Goal: Transaction & Acquisition: Book appointment/travel/reservation

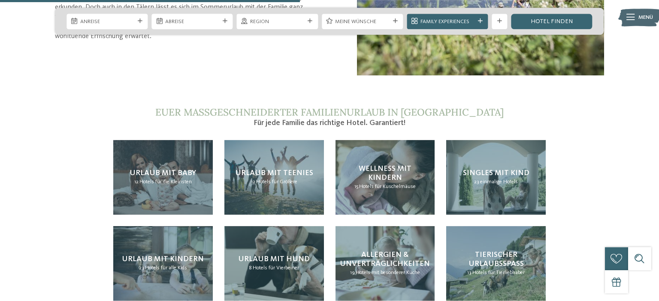
scroll to position [1004, 0]
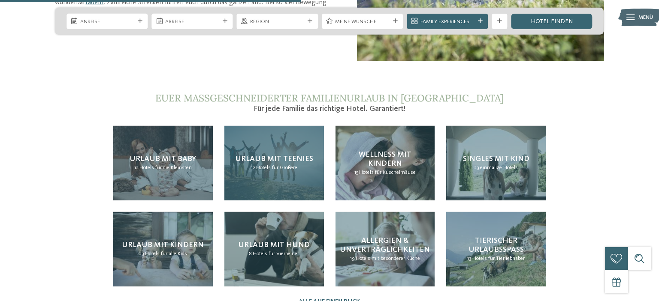
click at [265, 155] on h4 "Urlaub mit Teenies" at bounding box center [274, 159] width 78 height 9
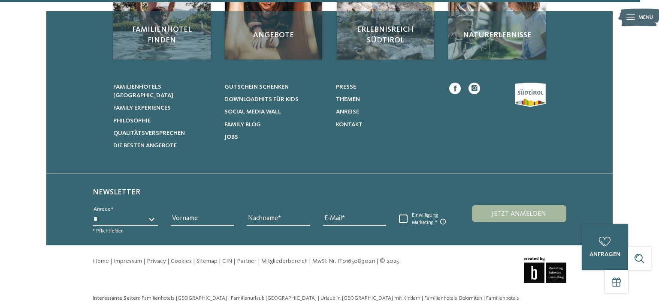
scroll to position [1272, 0]
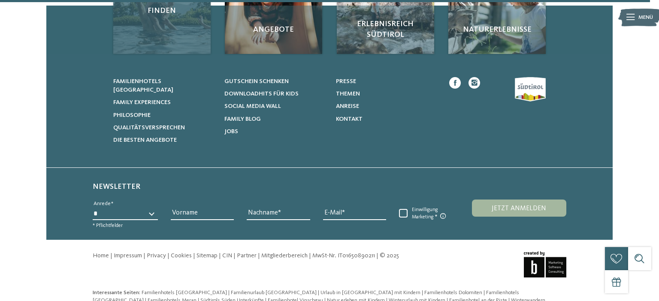
click at [152, 33] on div "Familienhotel finden" at bounding box center [161, 5] width 97 height 97
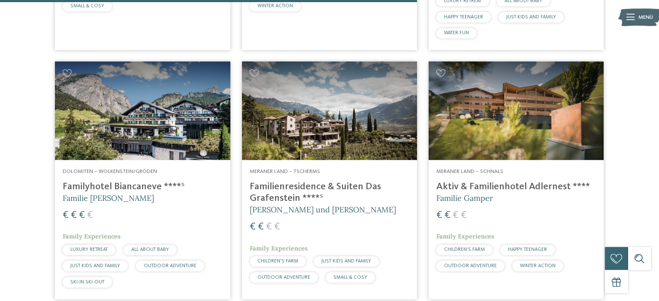
scroll to position [1711, 0]
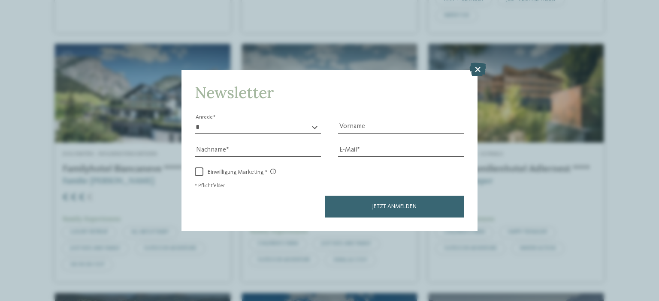
click at [477, 69] on icon at bounding box center [477, 70] width 17 height 14
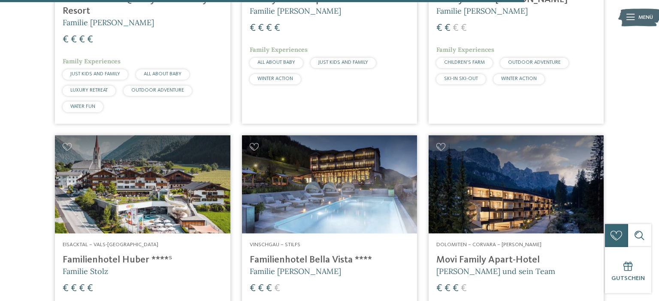
scroll to position [2137, 0]
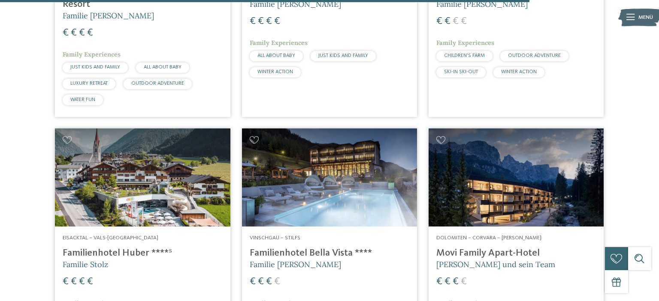
click at [467, 258] on h4 "Movi Family Apart-Hotel" at bounding box center [516, 254] width 160 height 12
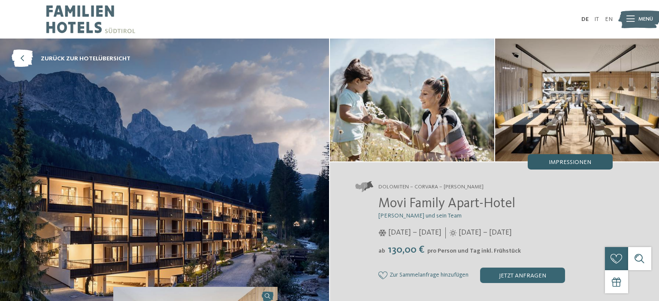
click at [547, 159] on div "Impressionen" at bounding box center [569, 161] width 85 height 15
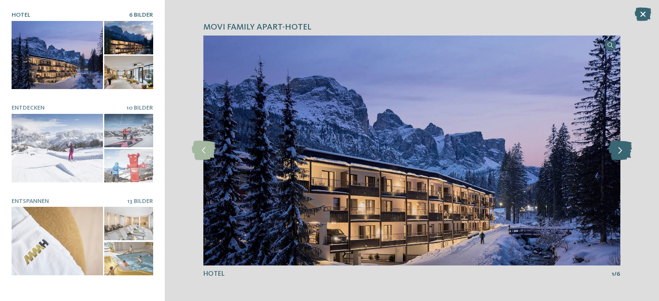
click at [615, 149] on icon at bounding box center [620, 150] width 24 height 19
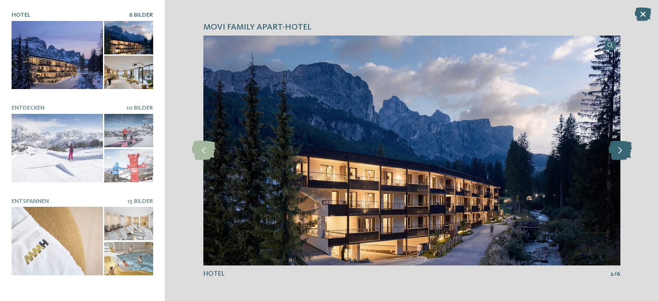
click at [615, 149] on icon at bounding box center [620, 150] width 24 height 19
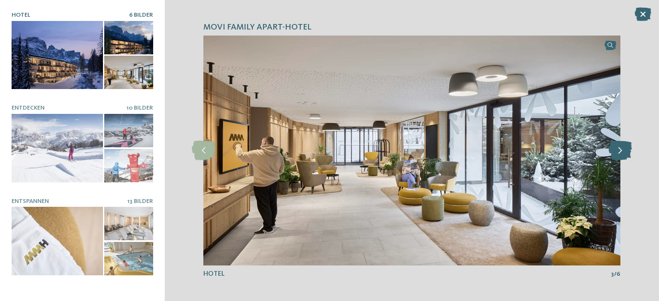
click at [615, 149] on icon at bounding box center [620, 150] width 24 height 19
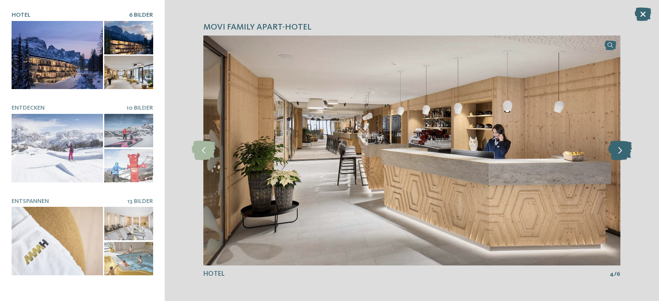
click at [615, 149] on icon at bounding box center [620, 150] width 24 height 19
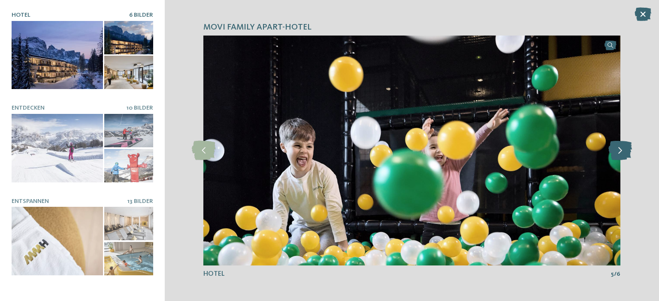
click at [615, 149] on icon at bounding box center [620, 150] width 24 height 19
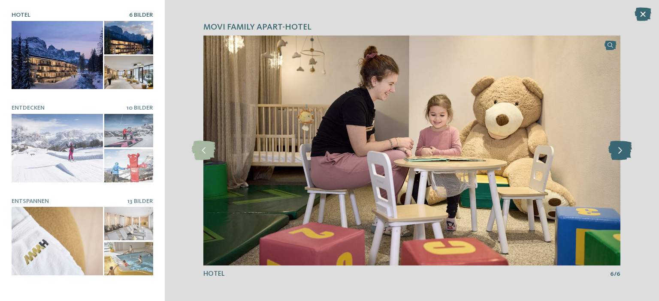
click at [615, 149] on icon at bounding box center [620, 150] width 24 height 19
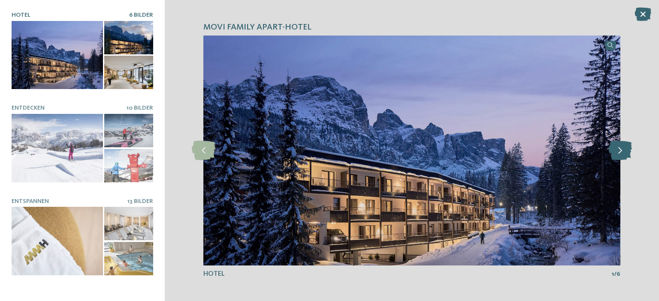
click at [615, 149] on icon at bounding box center [620, 150] width 24 height 19
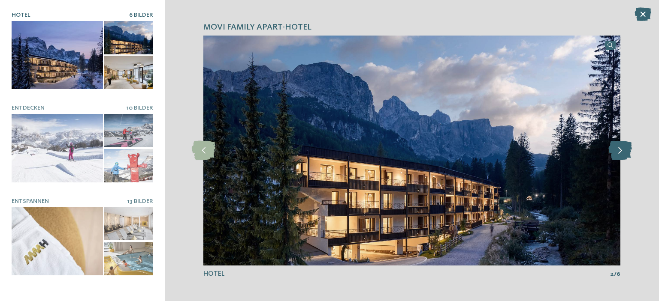
click at [615, 149] on icon at bounding box center [620, 150] width 24 height 19
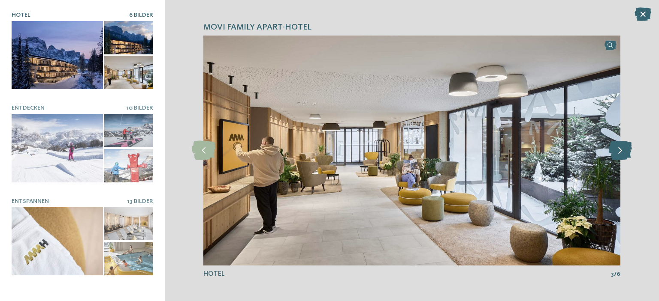
click at [615, 149] on icon at bounding box center [620, 150] width 24 height 19
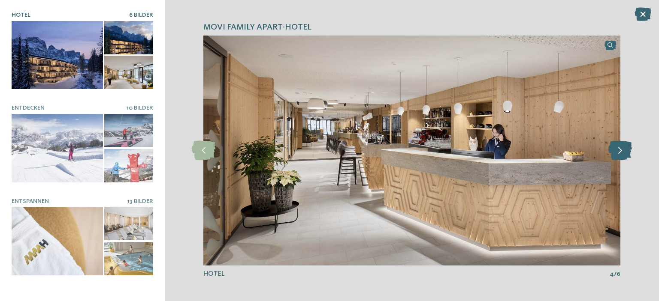
click at [615, 149] on icon at bounding box center [620, 150] width 24 height 19
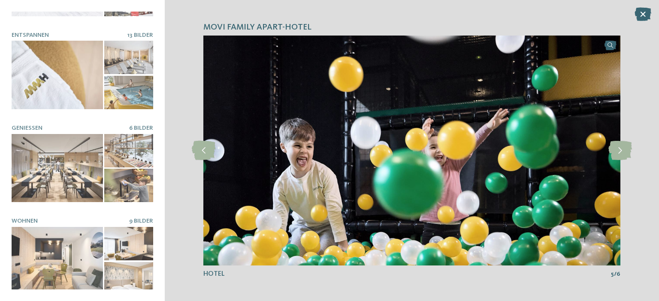
scroll to position [172, 0]
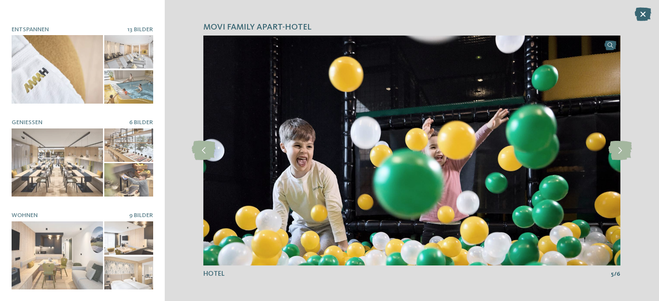
click at [9, 273] on div "Movi Family Apart-Hotel Hotel 6 Bilder" at bounding box center [82, 150] width 165 height 301
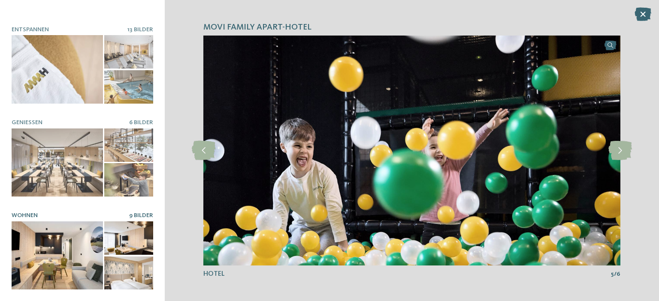
click at [47, 255] on div at bounding box center [57, 256] width 91 height 69
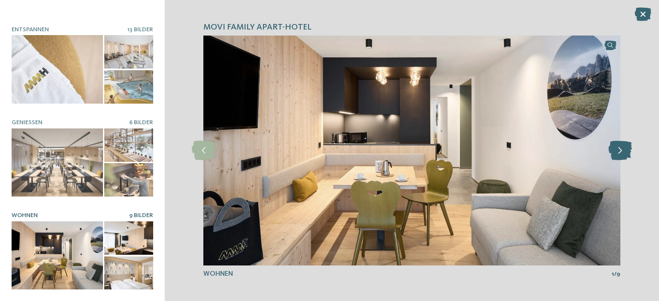
click at [619, 149] on icon at bounding box center [620, 150] width 24 height 19
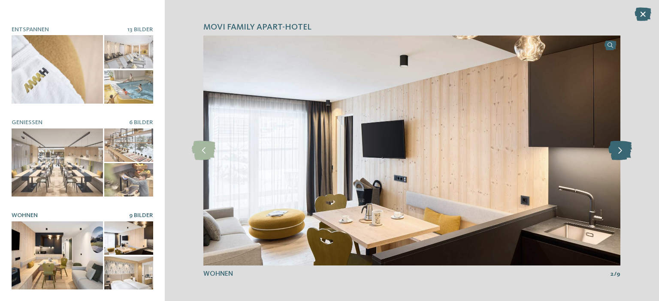
click at [619, 149] on icon at bounding box center [620, 150] width 24 height 19
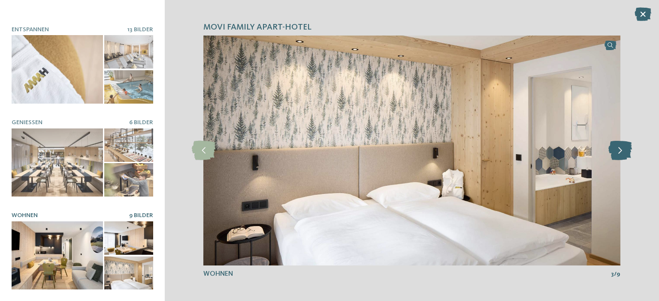
click at [619, 149] on icon at bounding box center [620, 150] width 24 height 19
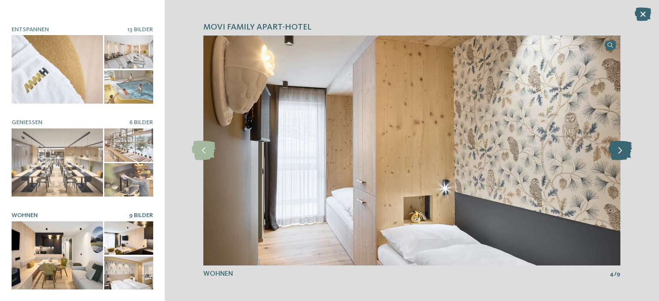
click at [619, 149] on icon at bounding box center [620, 150] width 24 height 19
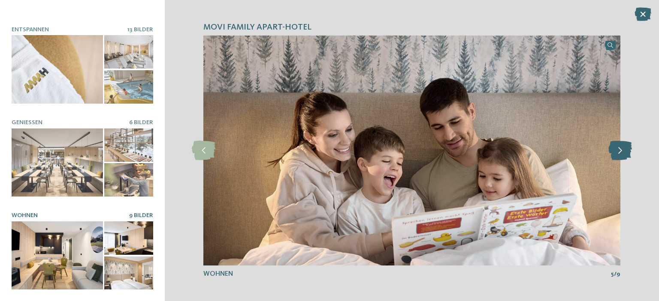
click at [619, 149] on icon at bounding box center [620, 150] width 24 height 19
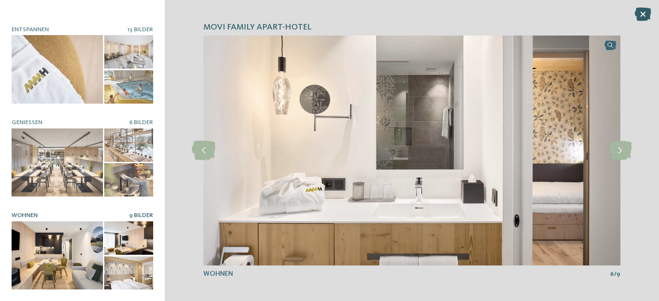
click at [641, 11] on icon at bounding box center [642, 14] width 17 height 14
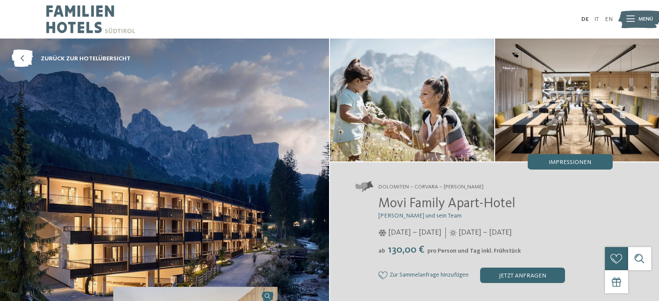
click at [636, 15] on img at bounding box center [639, 19] width 42 height 21
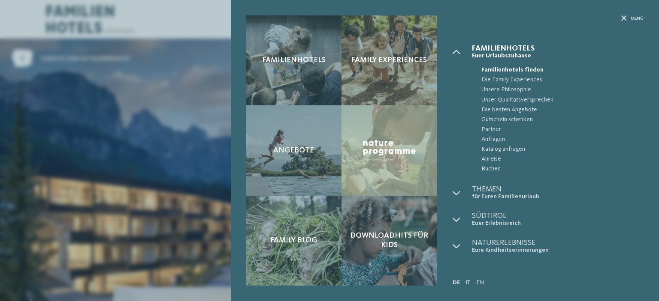
click at [114, 137] on div "Familienhotels Family Experiences Angebote" at bounding box center [329, 150] width 659 height 301
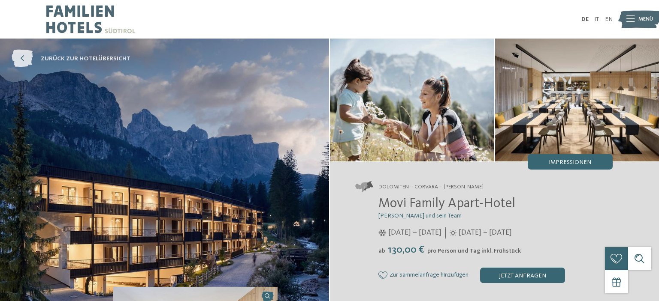
click at [64, 60] on span "zurück zur Hotelübersicht" at bounding box center [86, 58] width 90 height 9
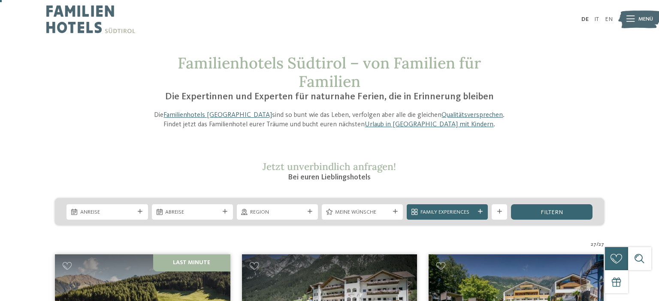
scroll to position [10, 0]
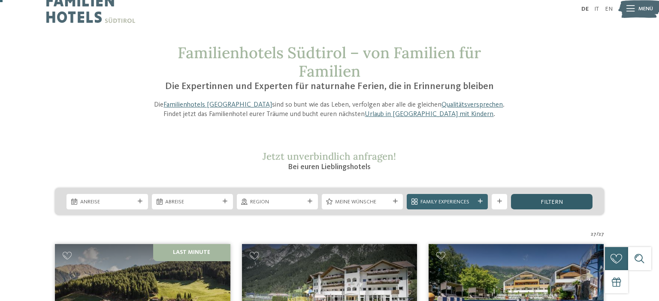
click at [549, 201] on span "filtern" at bounding box center [551, 202] width 22 height 6
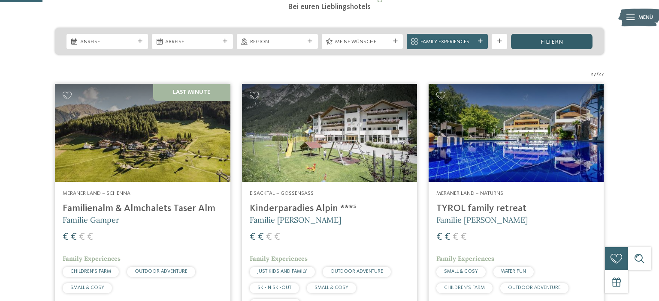
scroll to position [202, 0]
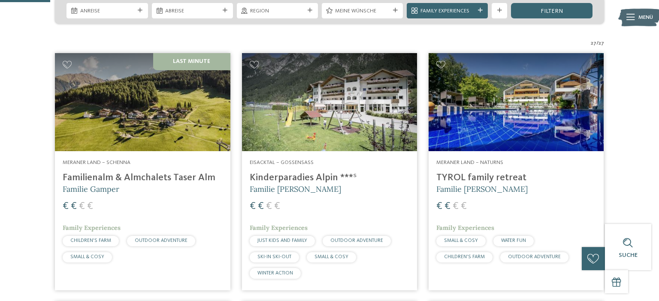
click at [488, 108] on img at bounding box center [515, 102] width 175 height 99
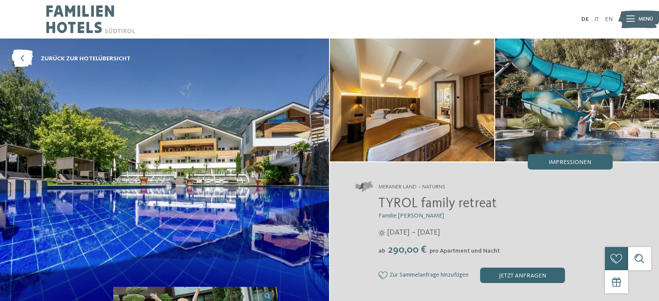
click at [232, 173] on img at bounding box center [164, 171] width 329 height 264
click at [407, 111] on img at bounding box center [412, 100] width 164 height 123
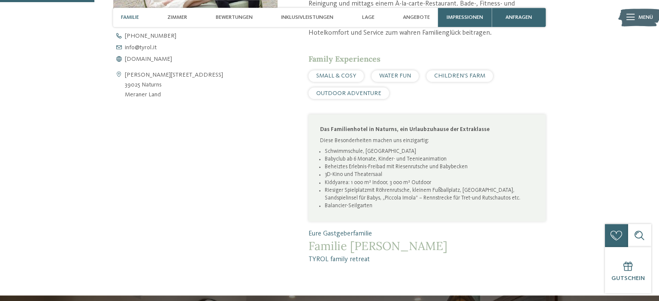
scroll to position [383, 0]
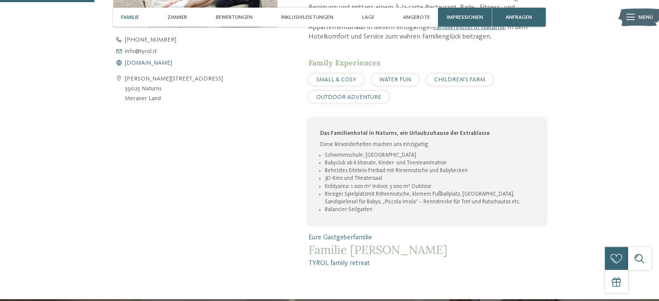
click at [132, 63] on span "[DOMAIN_NAME]" at bounding box center [148, 63] width 47 height 6
